Goal: Task Accomplishment & Management: Use online tool/utility

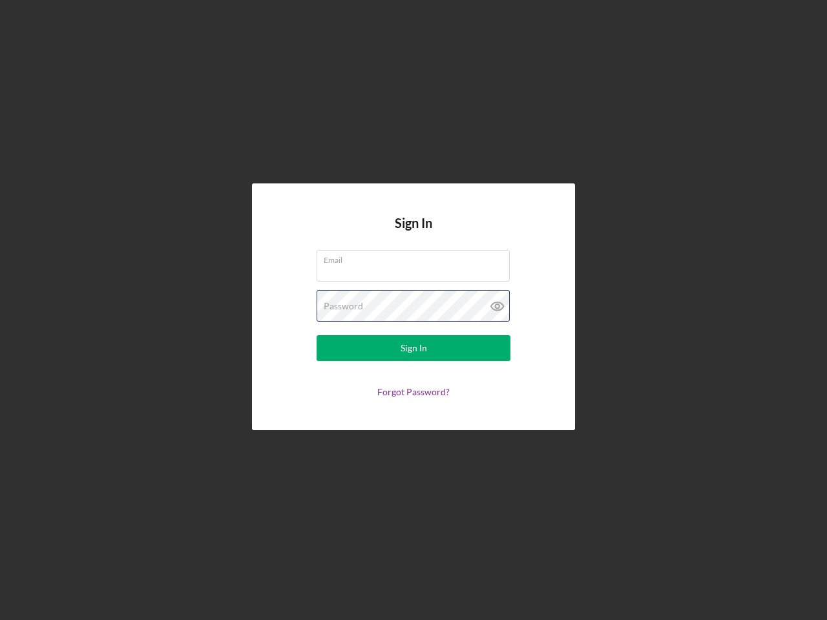
click at [414, 310] on div "Password" at bounding box center [414, 306] width 194 height 32
click at [498, 306] on icon at bounding box center [497, 306] width 32 height 32
